Goal: Task Accomplishment & Management: Manage account settings

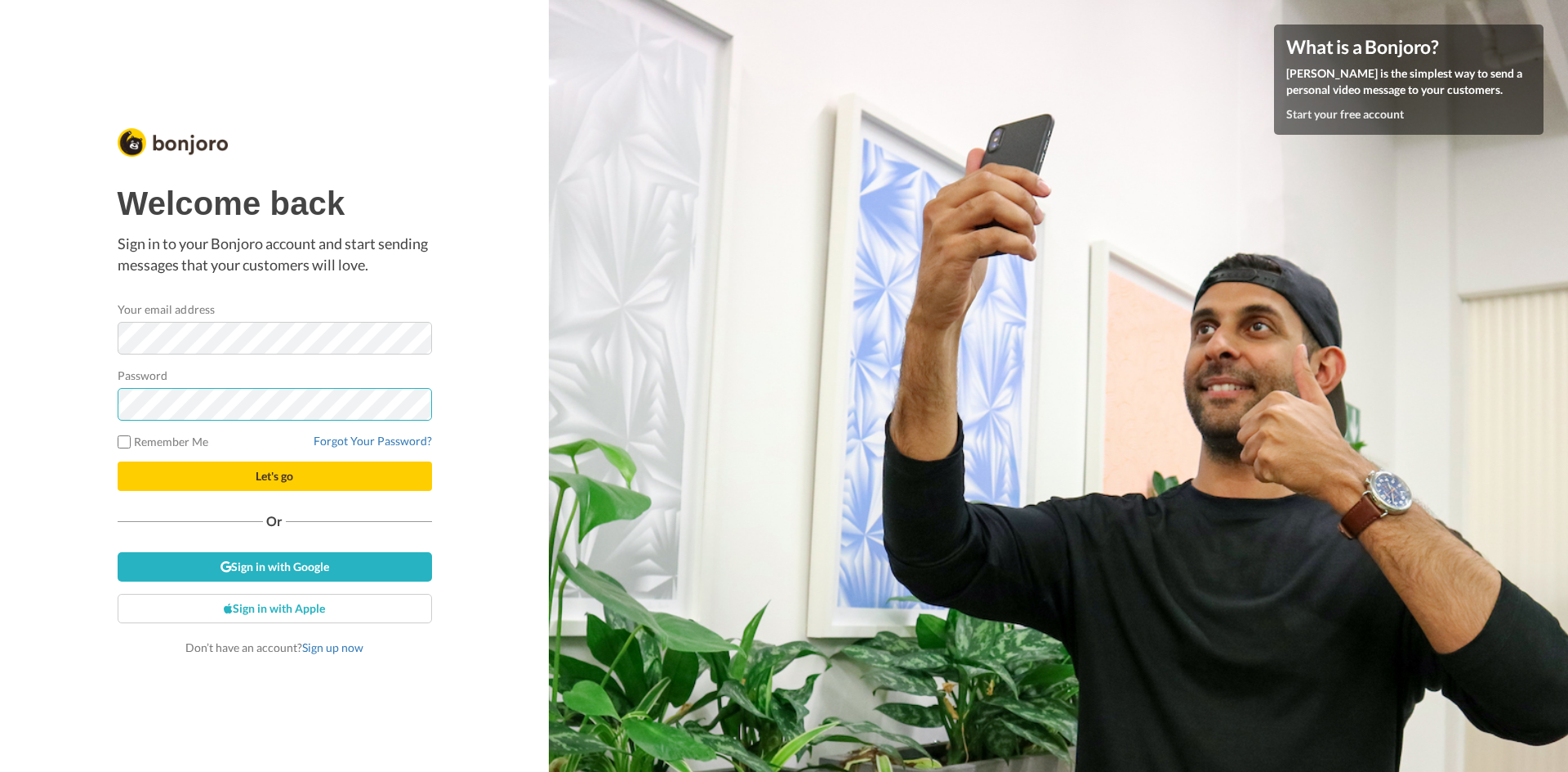
click at [65, 393] on div "Welcome back Sign in to your Bonjoro account and start sending messages that yo…" at bounding box center [274, 386] width 548 height 772
click at [118, 462] on button "Let's go" at bounding box center [275, 477] width 314 height 30
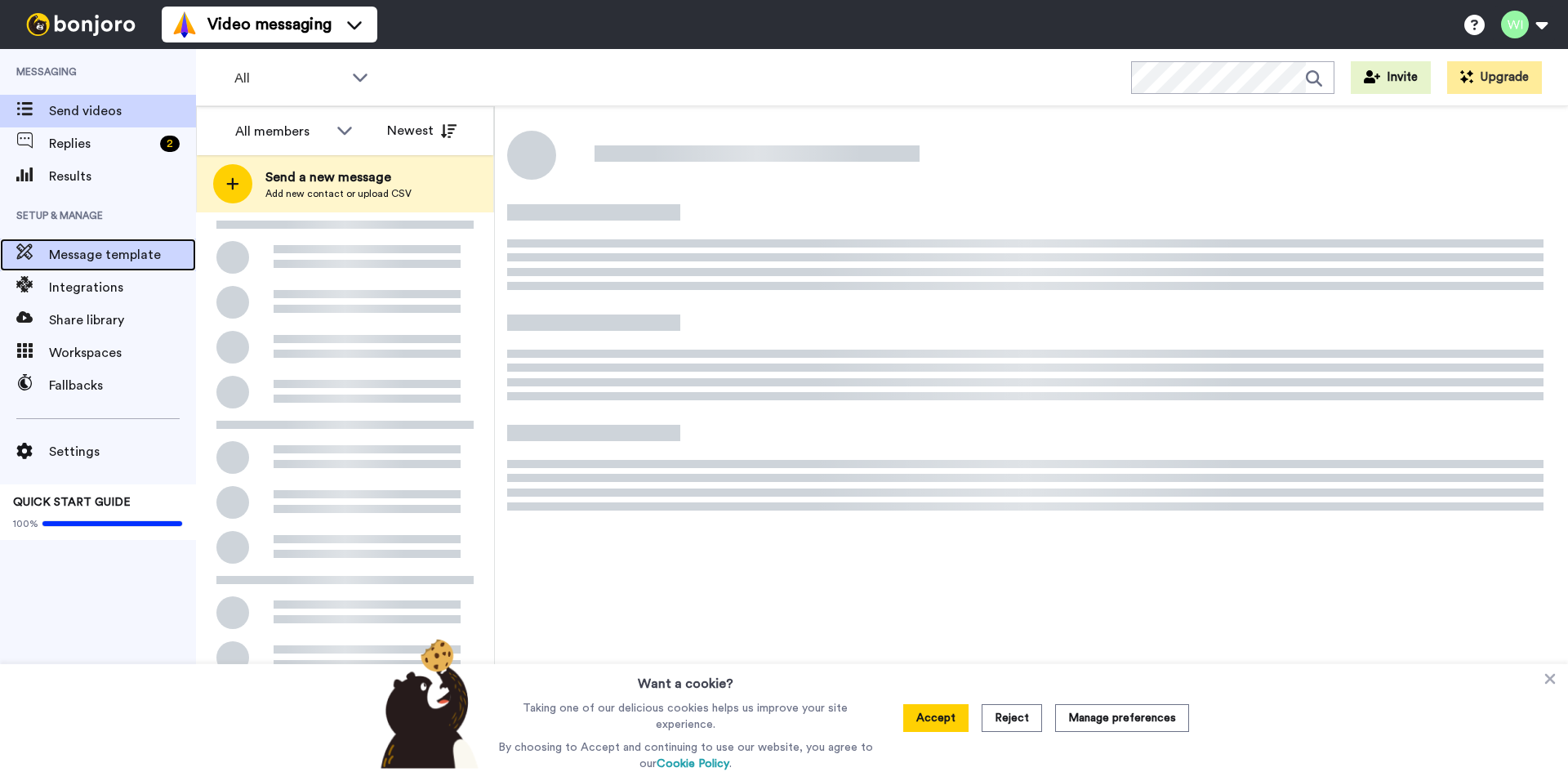
click at [69, 255] on span "Message template" at bounding box center [122, 255] width 147 height 19
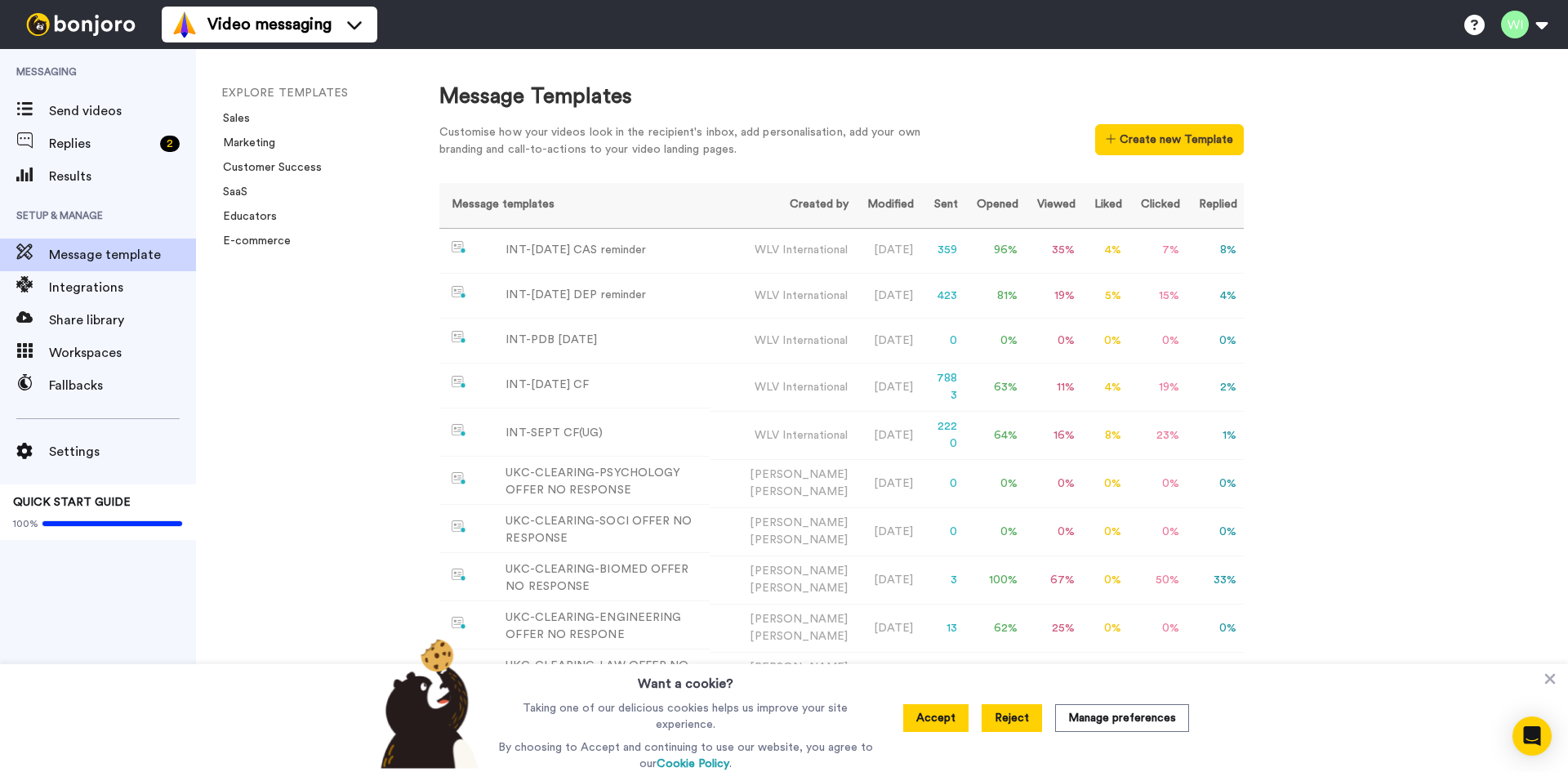
click at [994, 722] on button "Reject" at bounding box center [1012, 719] width 61 height 28
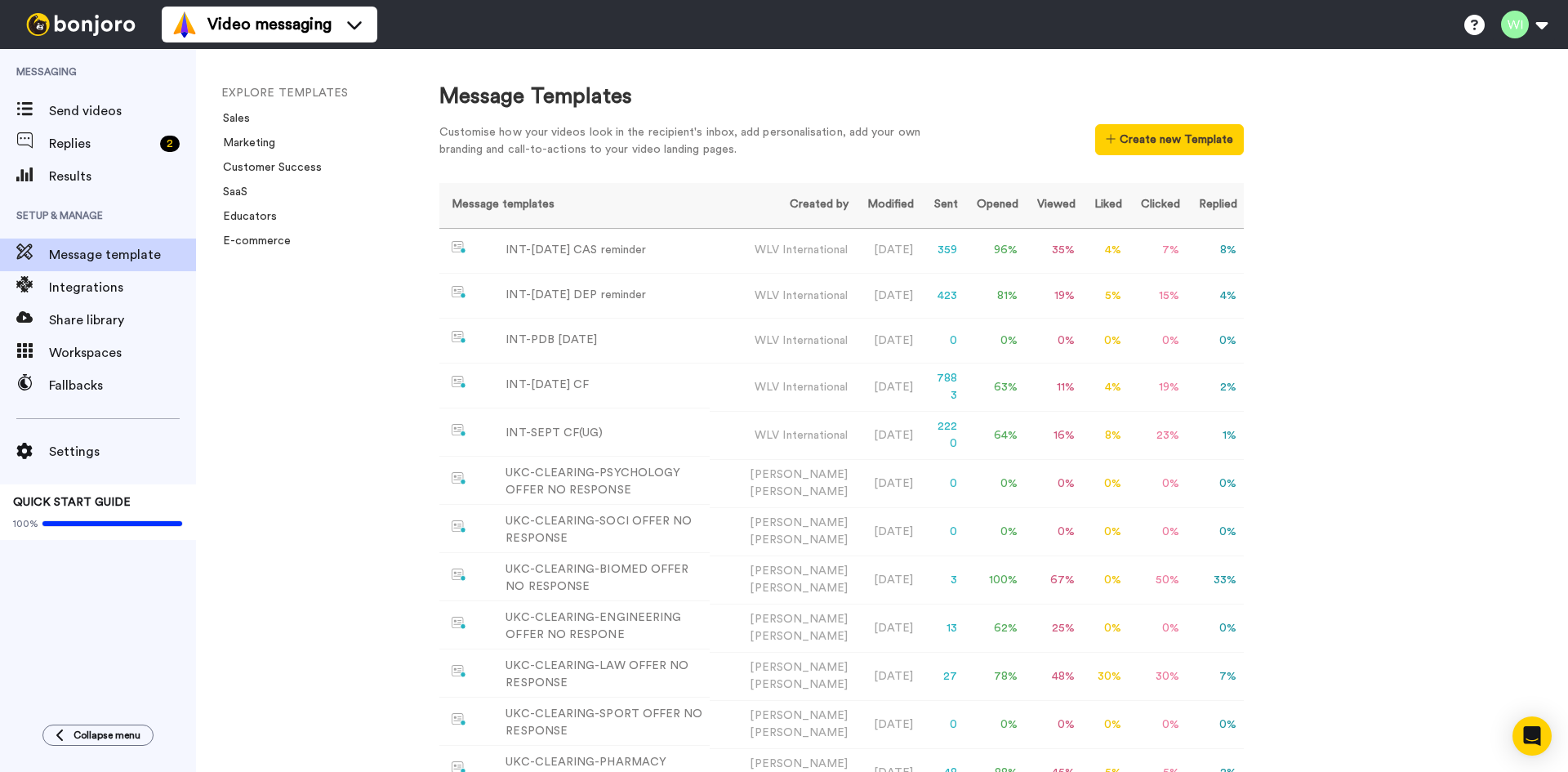
click at [1517, 603] on div "Message Templates Customise how your videos look in the recipient's inbox, add …" at bounding box center [987, 410] width 1161 height 723
click at [594, 345] on div "INT-PDB Sept 2025" at bounding box center [550, 340] width 91 height 18
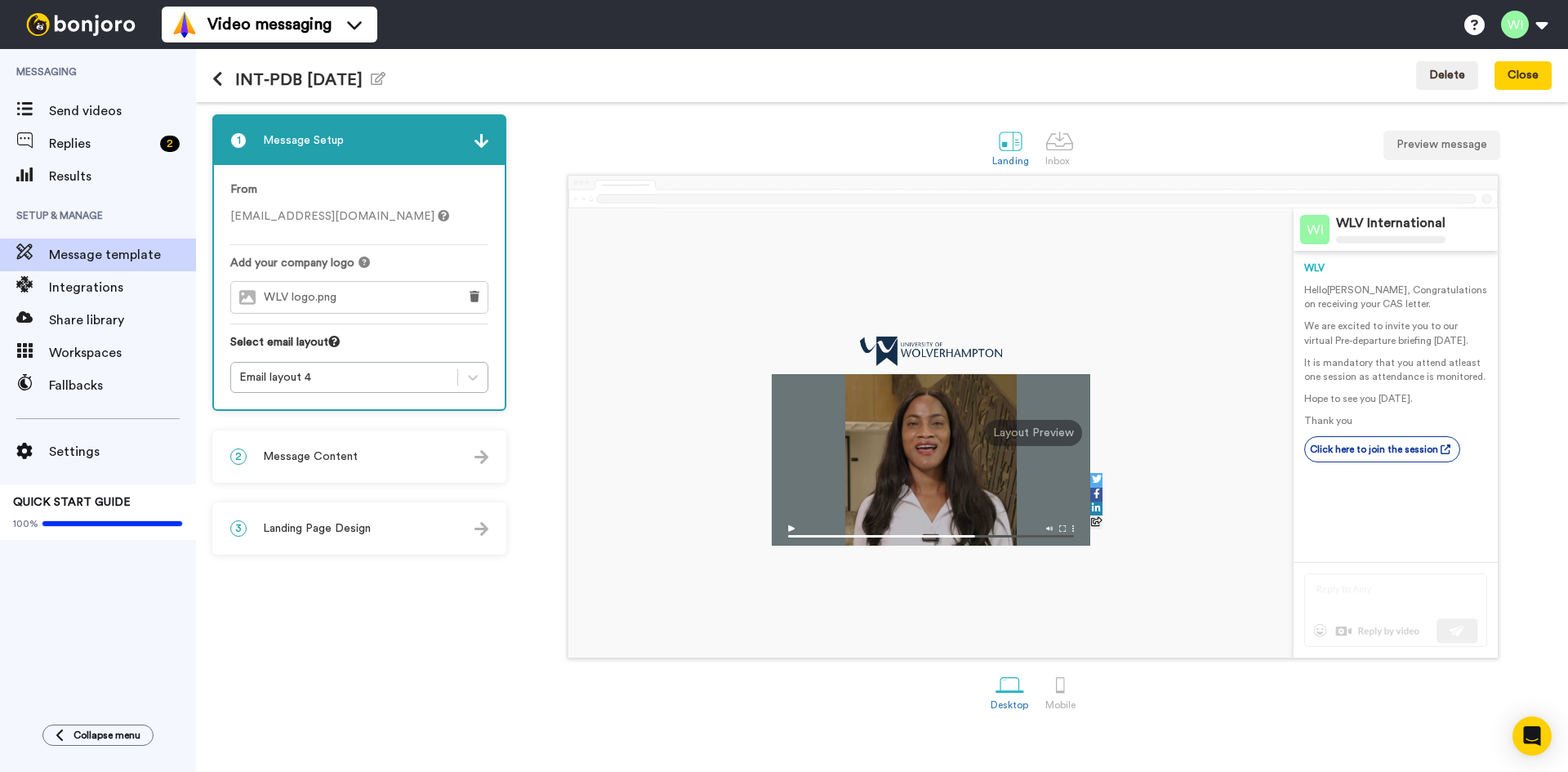
click at [1157, 60] on div "INT-PDB Sept 2025 Edit name Delete Close" at bounding box center [882, 76] width 1372 height 53
click at [359, 458] on div "2 Message Content" at bounding box center [359, 457] width 290 height 49
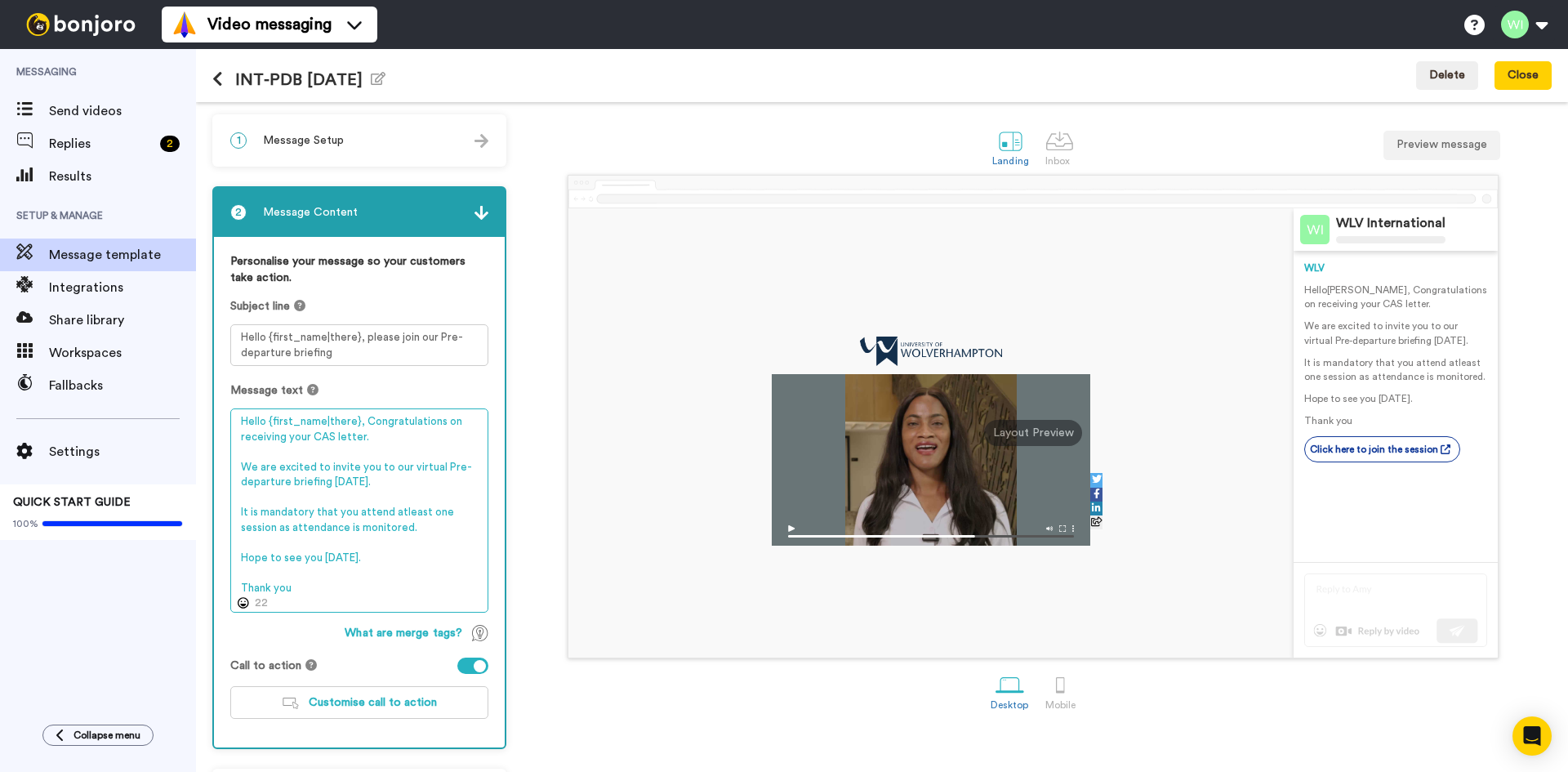
drag, startPoint x: 299, startPoint y: 592, endPoint x: 222, endPoint y: 421, distance: 187.5
click at [222, 421] on div "Personalise your message so your customers take action. Subject line Hello {fir…" at bounding box center [359, 493] width 290 height 511
click at [433, 571] on textarea "Hello {first_name|there}, Congratulations on receiving your CAS letter. We are …" at bounding box center [360, 510] width 258 height 204
type textarea "Hello {first_name|there}, Congratulations on receiving your CAS letter. We are …"
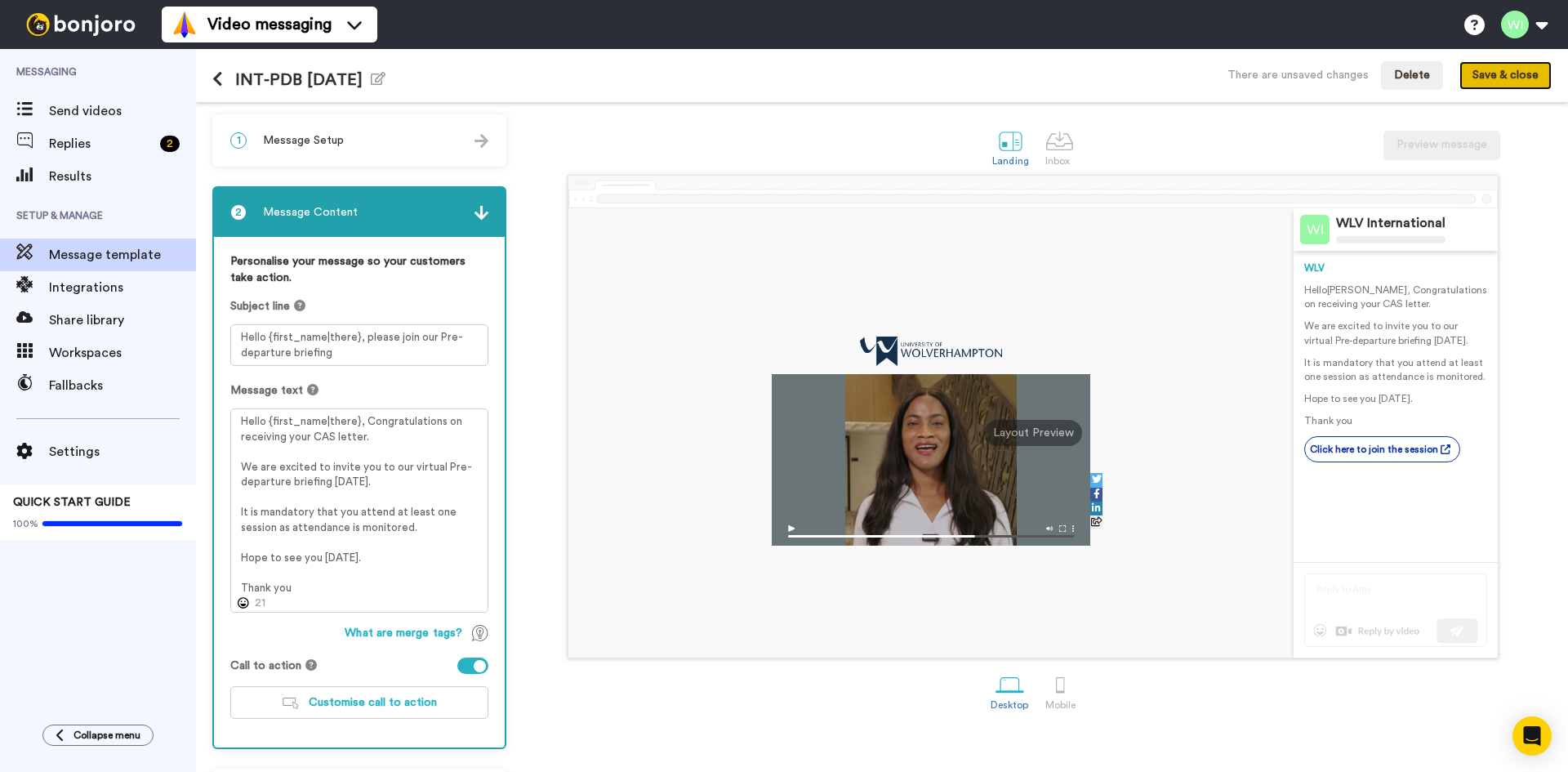
click at [1540, 68] on button "Save & close" at bounding box center [1505, 76] width 92 height 30
